Goal: Task Accomplishment & Management: Manage account settings

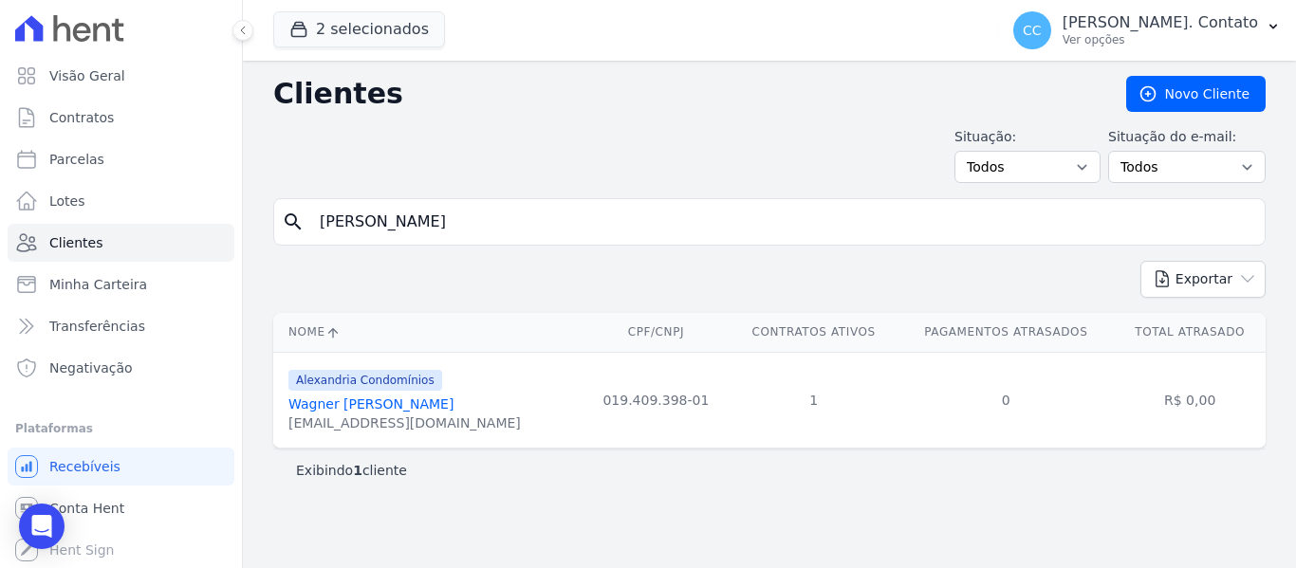
click at [344, 406] on link "Wagner [PERSON_NAME]" at bounding box center [371, 404] width 165 height 15
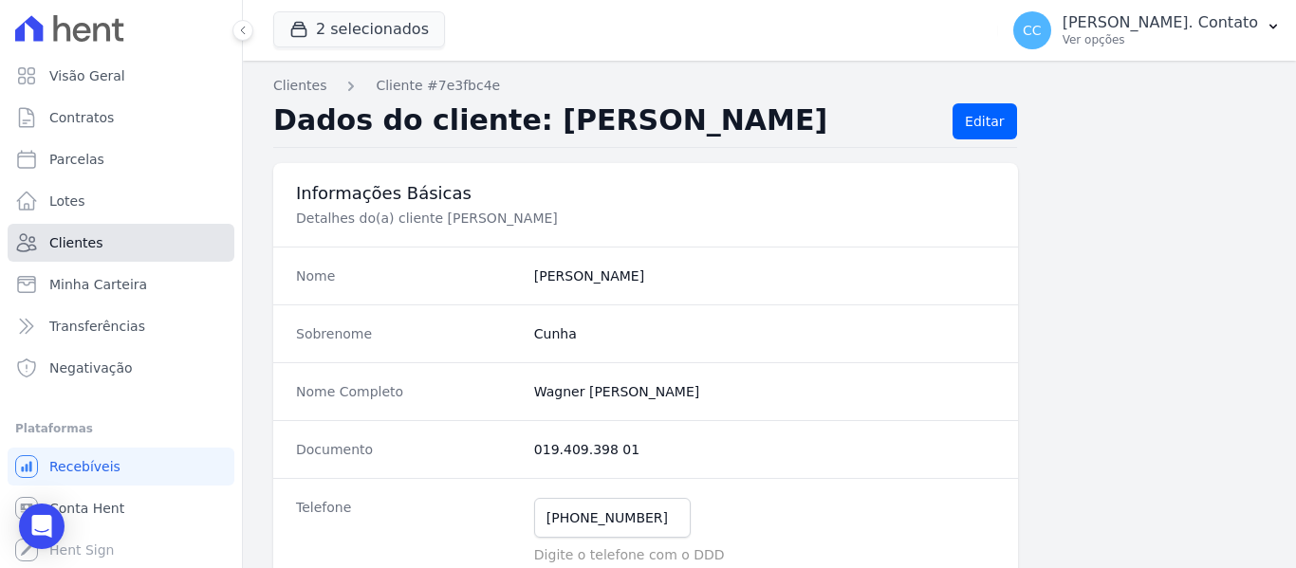
click at [74, 251] on span "Clientes" at bounding box center [75, 242] width 53 height 19
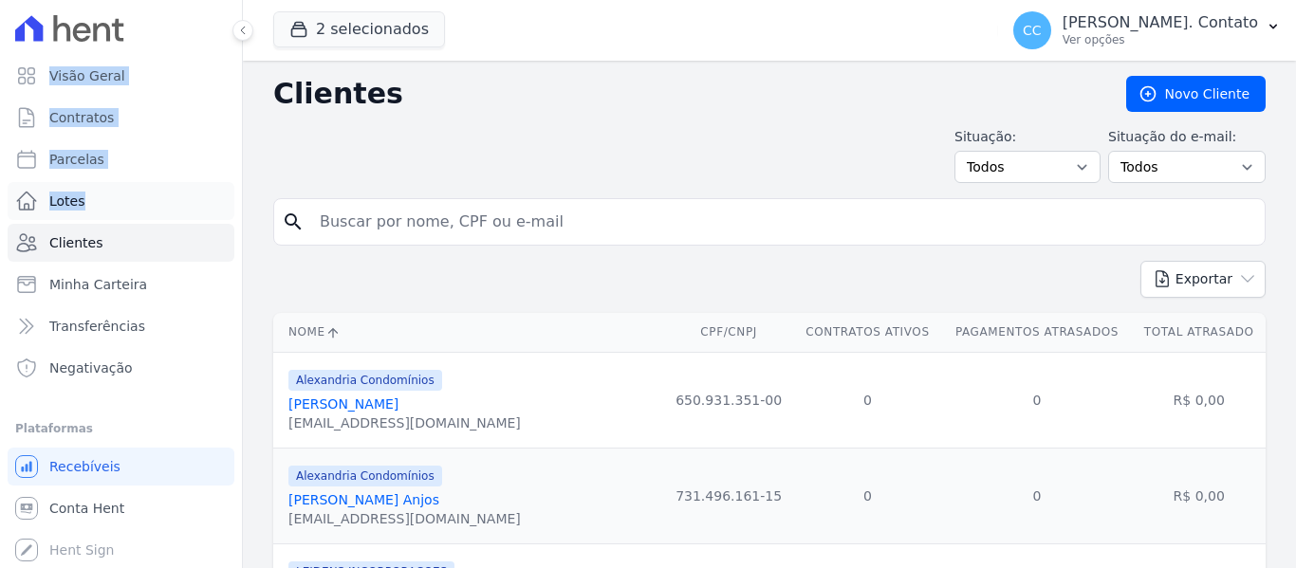
drag, startPoint x: 456, startPoint y: 217, endPoint x: 203, endPoint y: 188, distance: 255.1
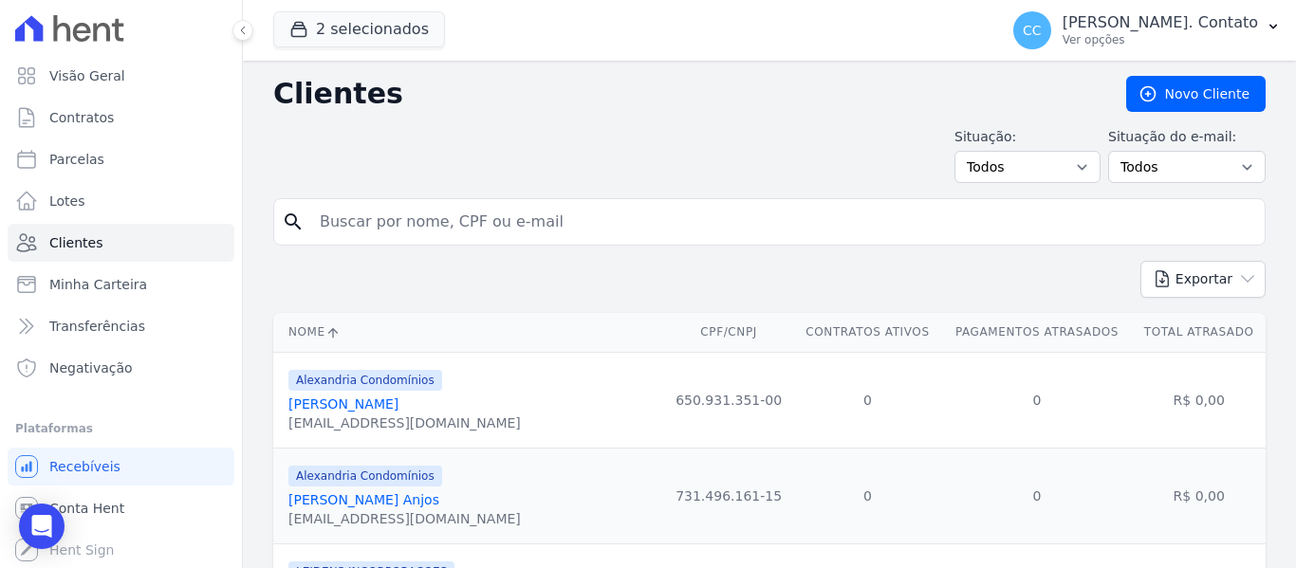
click at [381, 226] on input "search" at bounding box center [782, 222] width 949 height 38
type input "[PERSON_NAME]"
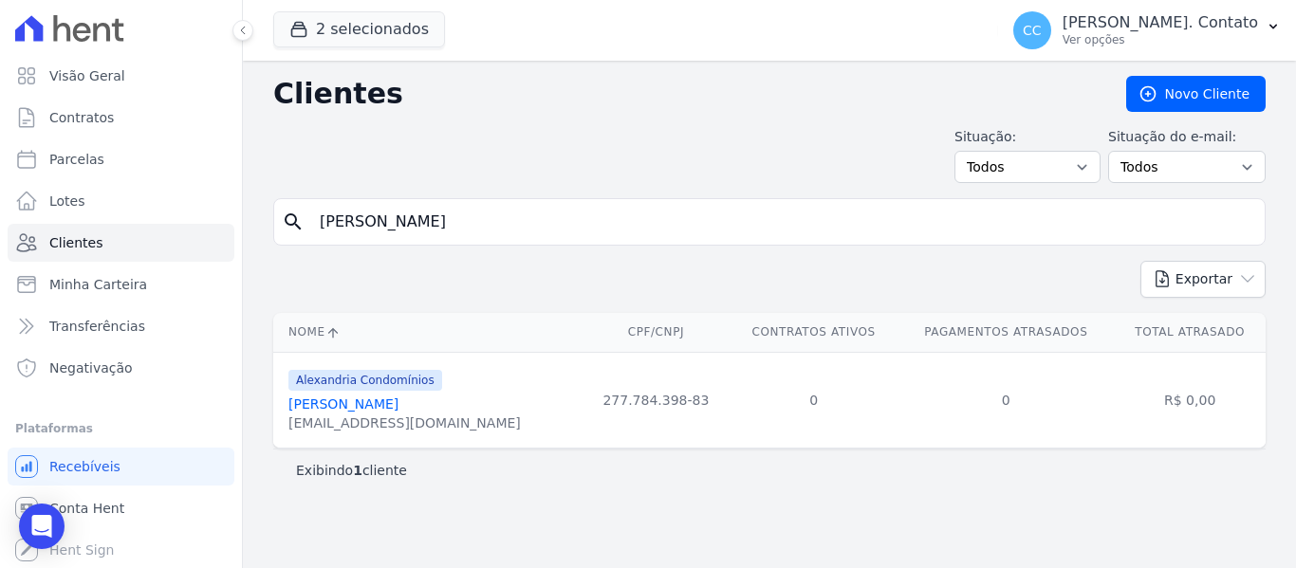
click at [398, 401] on link "[PERSON_NAME]" at bounding box center [344, 404] width 110 height 15
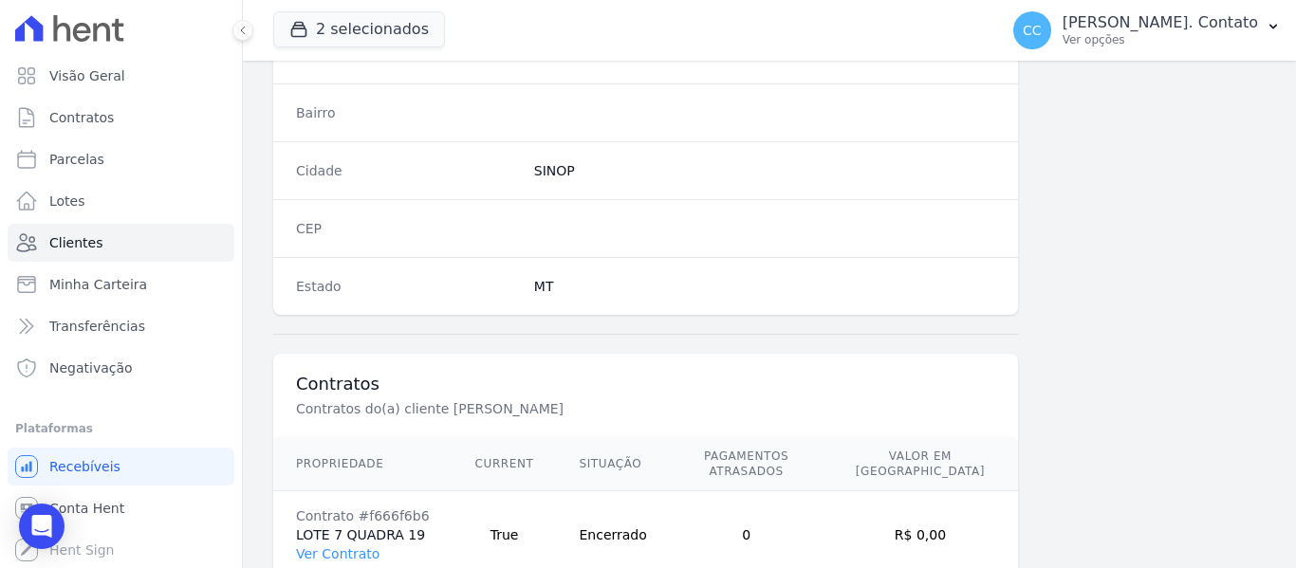
scroll to position [1207, 0]
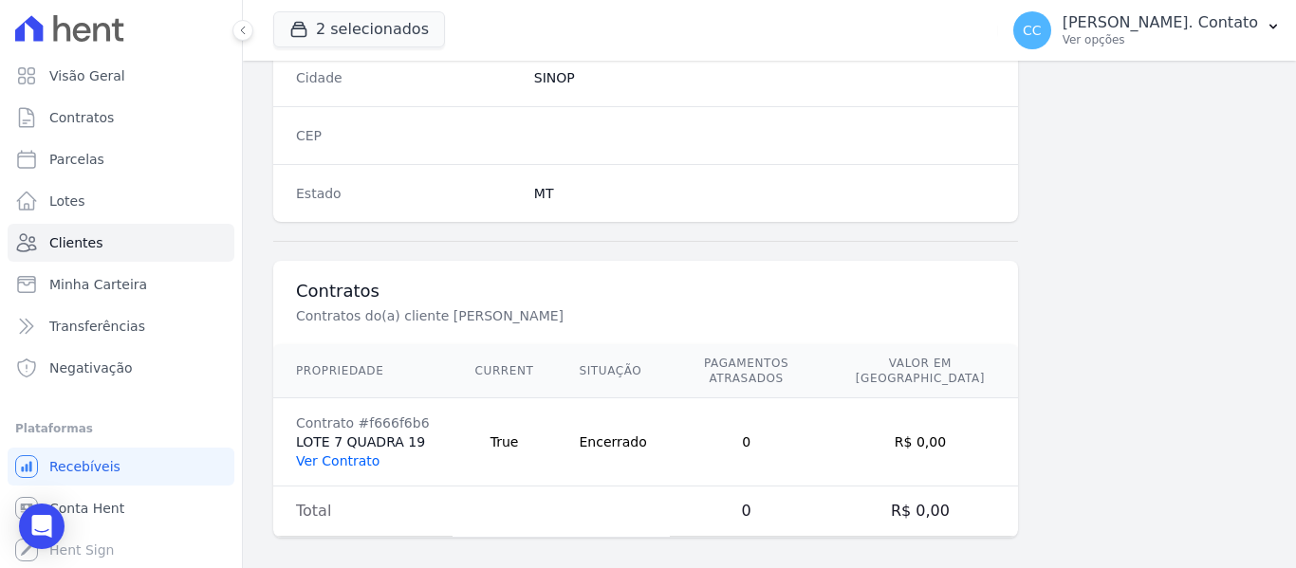
click at [325, 454] on link "Ver Contrato" at bounding box center [338, 461] width 84 height 15
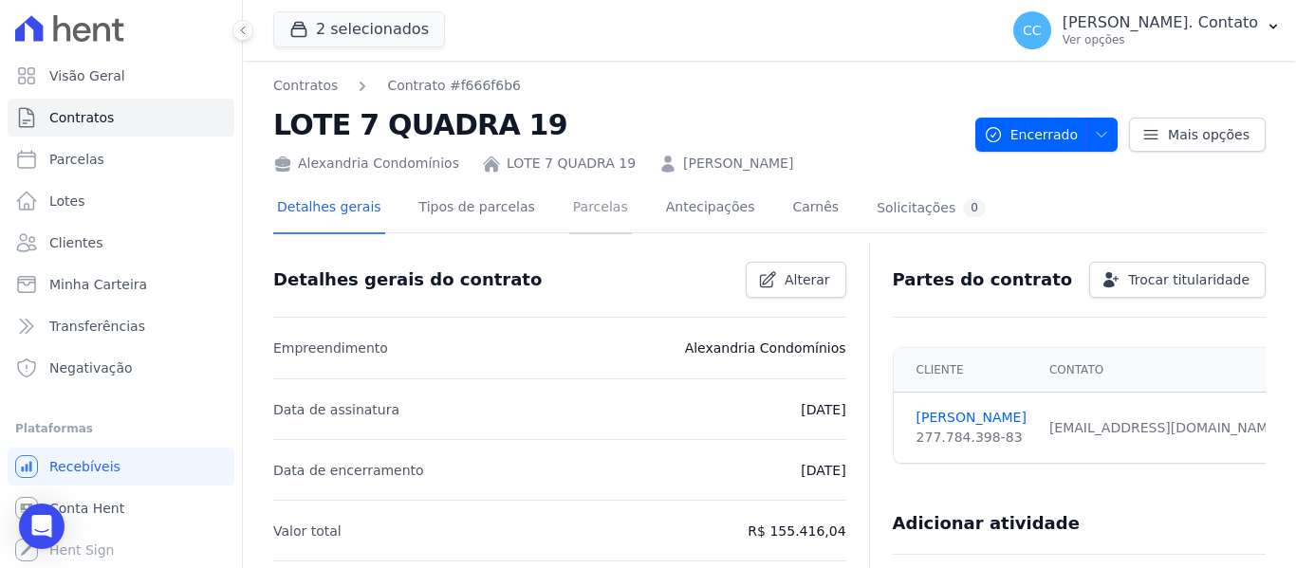
click at [587, 213] on link "Parcelas" at bounding box center [600, 209] width 63 height 50
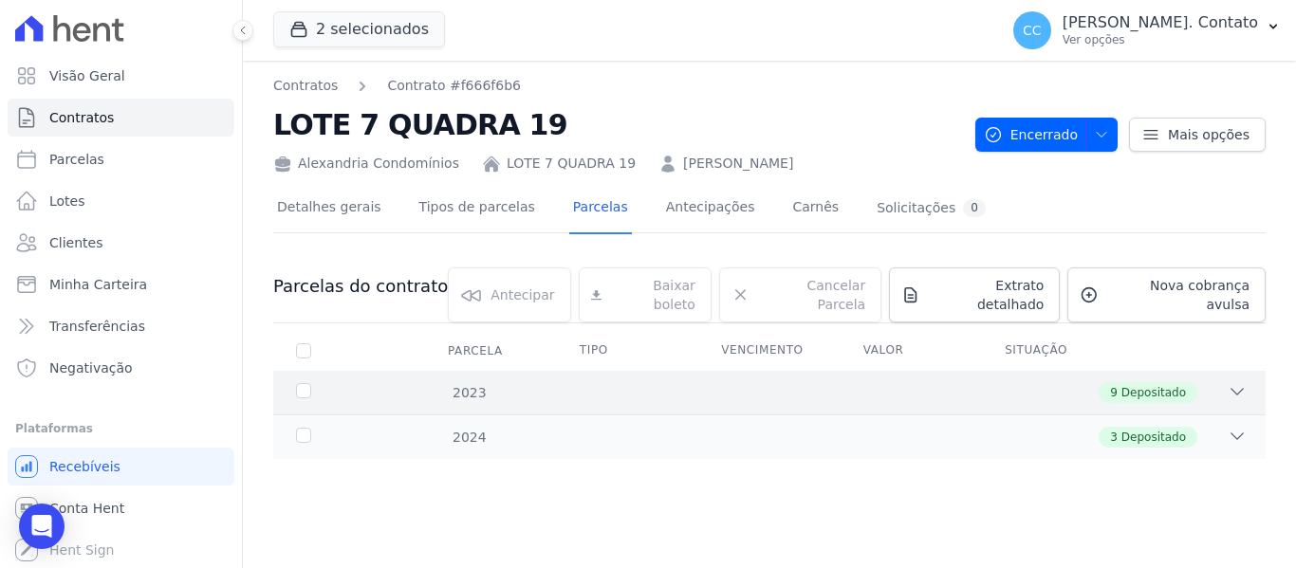
click at [1235, 382] on icon at bounding box center [1237, 391] width 19 height 19
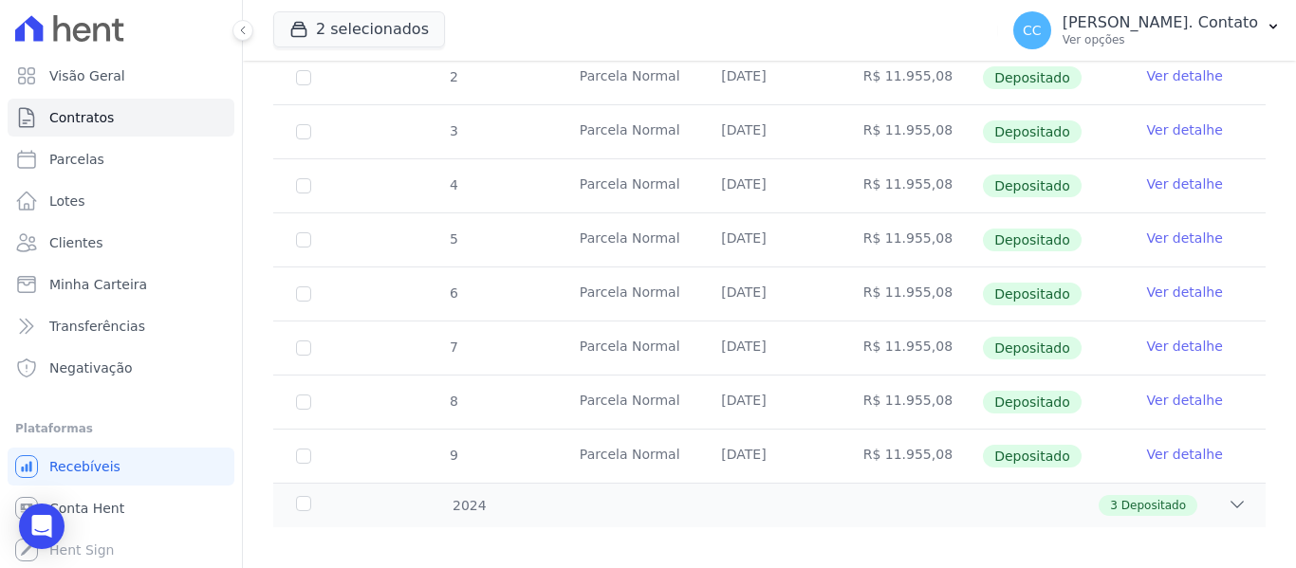
scroll to position [419, 0]
click at [1228, 494] on icon at bounding box center [1237, 503] width 19 height 19
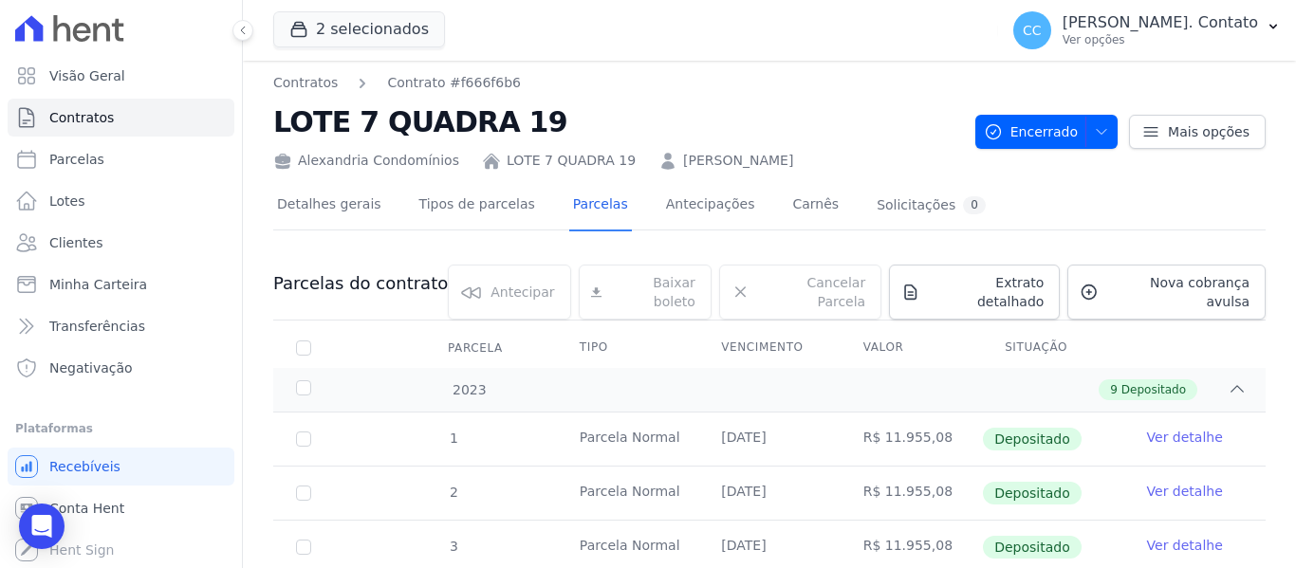
scroll to position [0, 0]
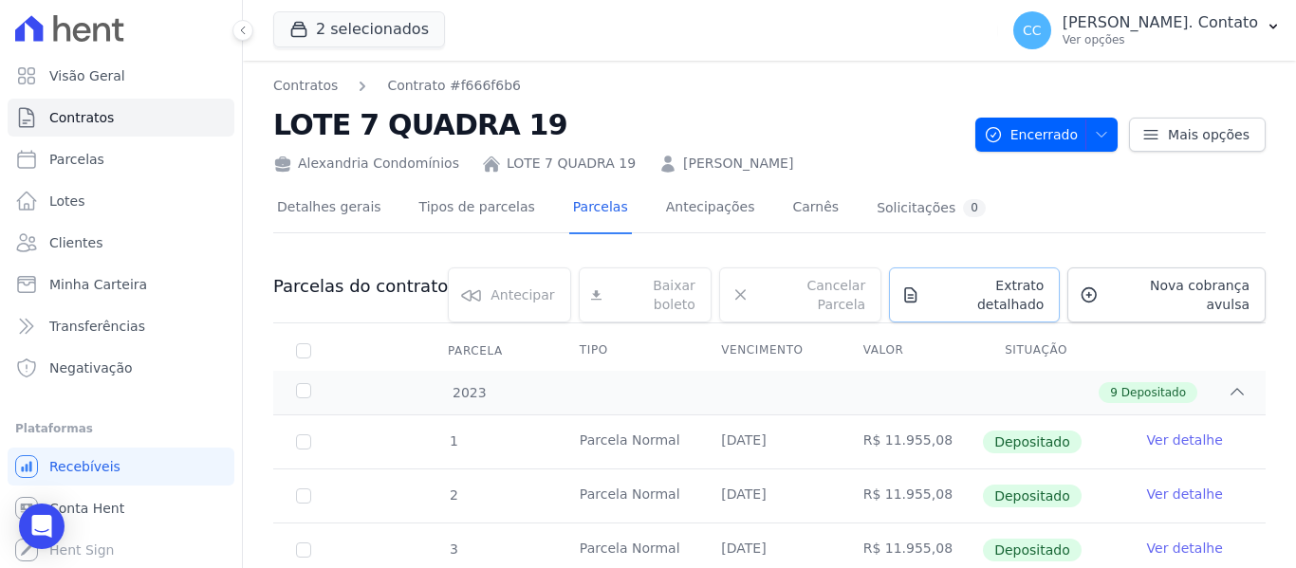
click at [981, 274] on link "Extrato detalhado" at bounding box center [974, 295] width 171 height 55
click at [1239, 292] on span "Exportar PDF" at bounding box center [1235, 288] width 100 height 19
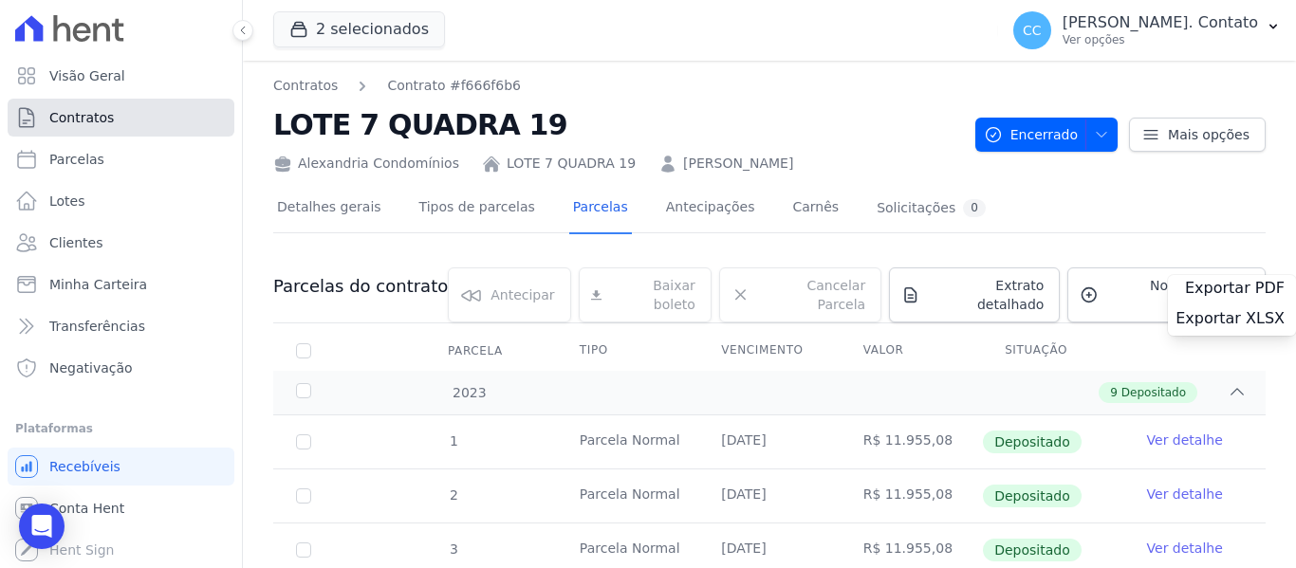
click at [104, 125] on span "Contratos" at bounding box center [81, 117] width 65 height 19
